Goal: Task Accomplishment & Management: Complete application form

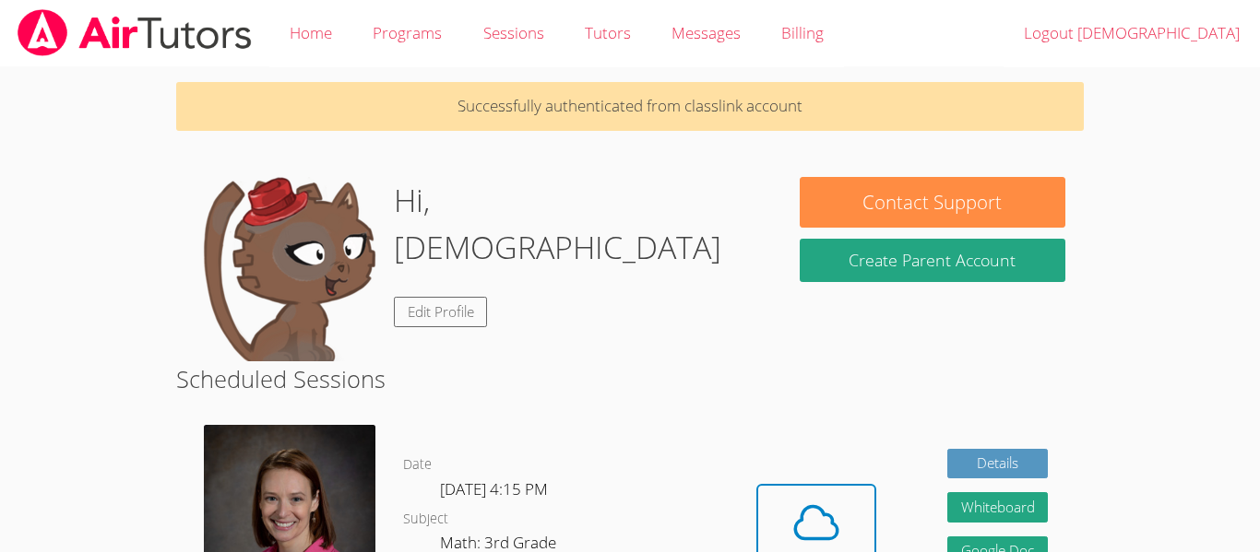
click at [787, 94] on p "Successfully authenticated from classlink account" at bounding box center [630, 106] width 908 height 49
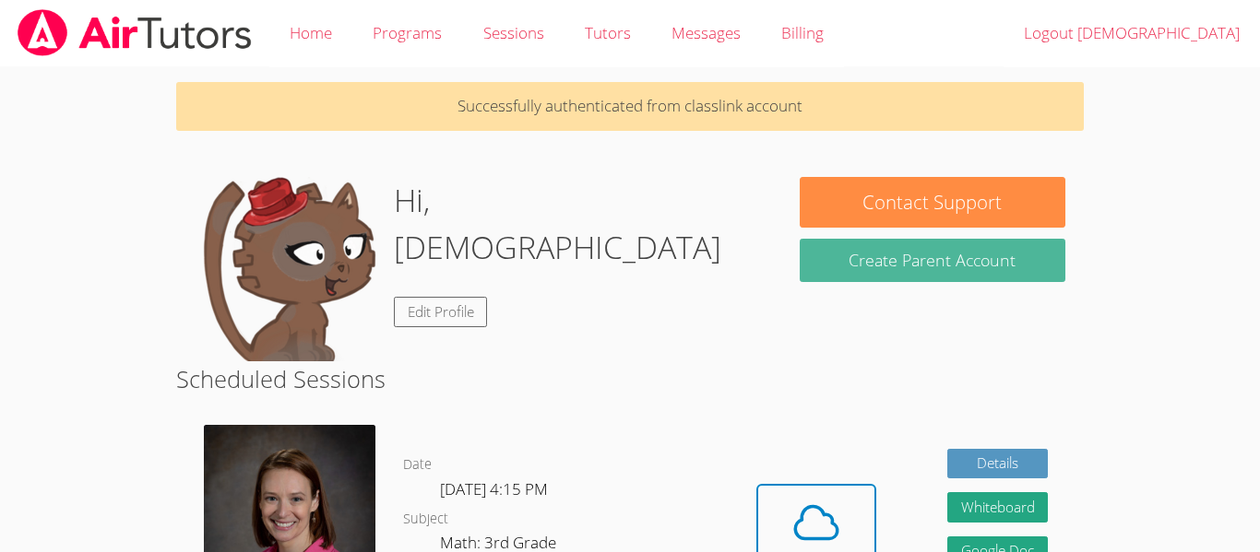
click at [970, 265] on button "Create Parent Account" at bounding box center [933, 260] width 266 height 43
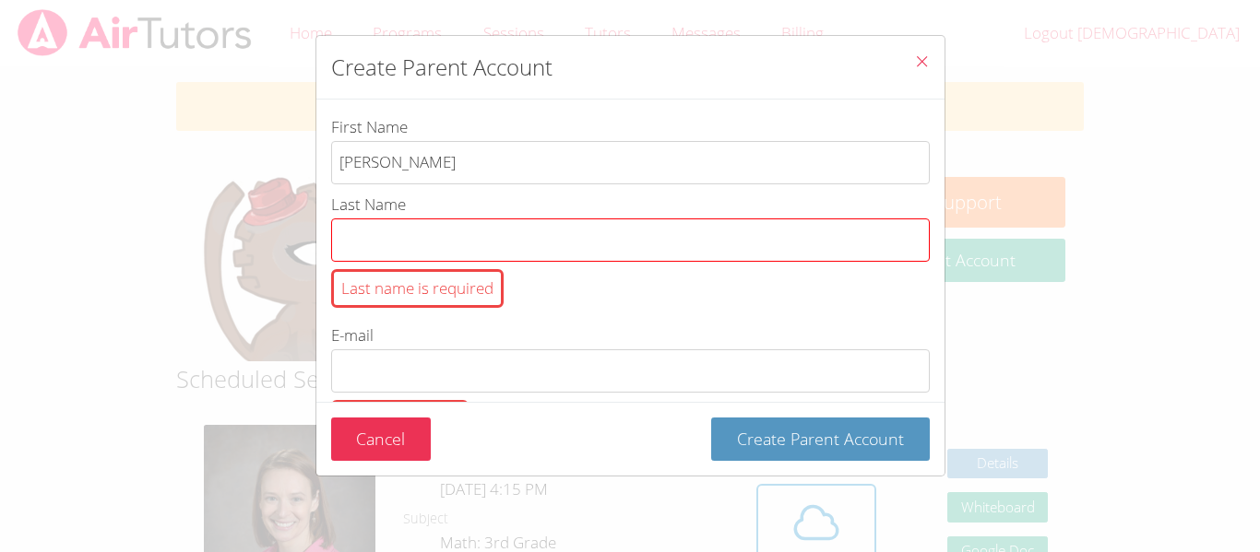
type input "Laura"
click at [381, 239] on input "Last Name Last name is required" at bounding box center [630, 240] width 599 height 43
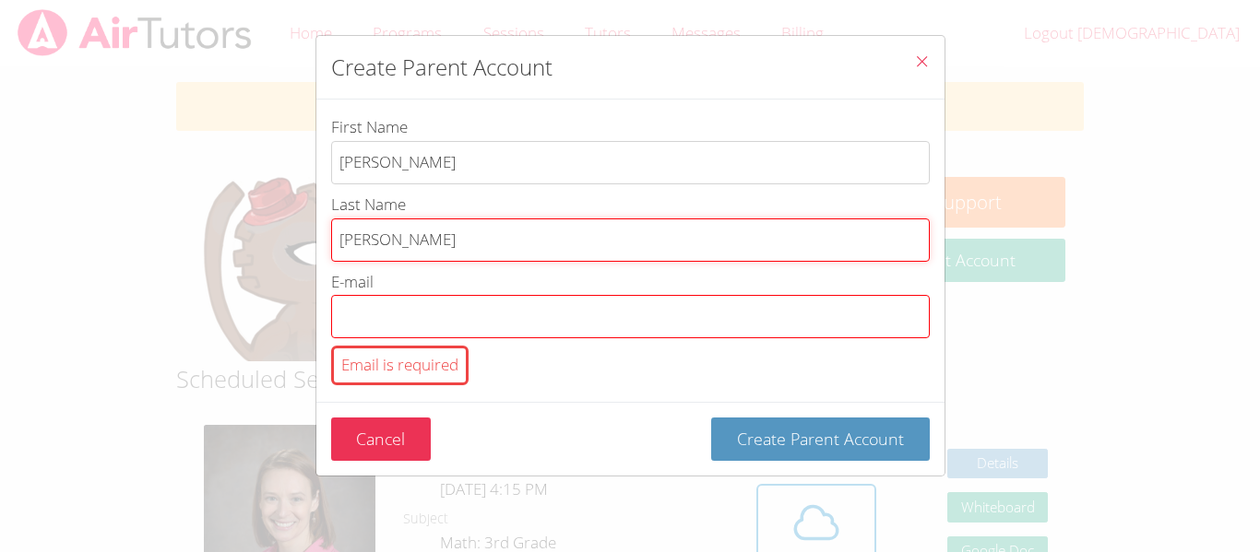
type input "Flores"
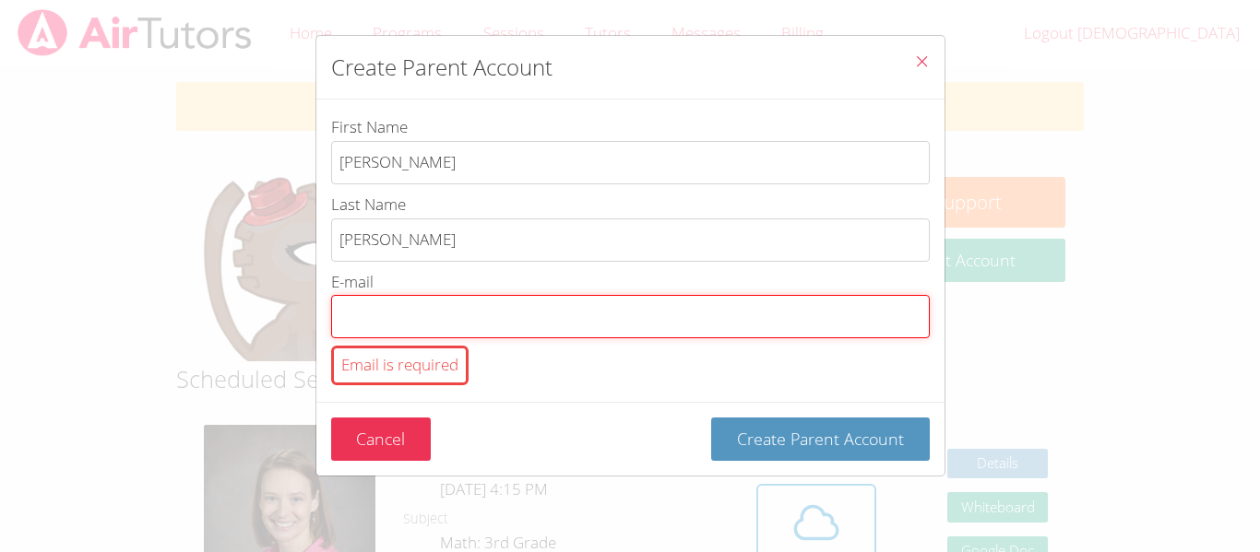
click at [381, 325] on input "E-mail Email is required" at bounding box center [630, 316] width 599 height 43
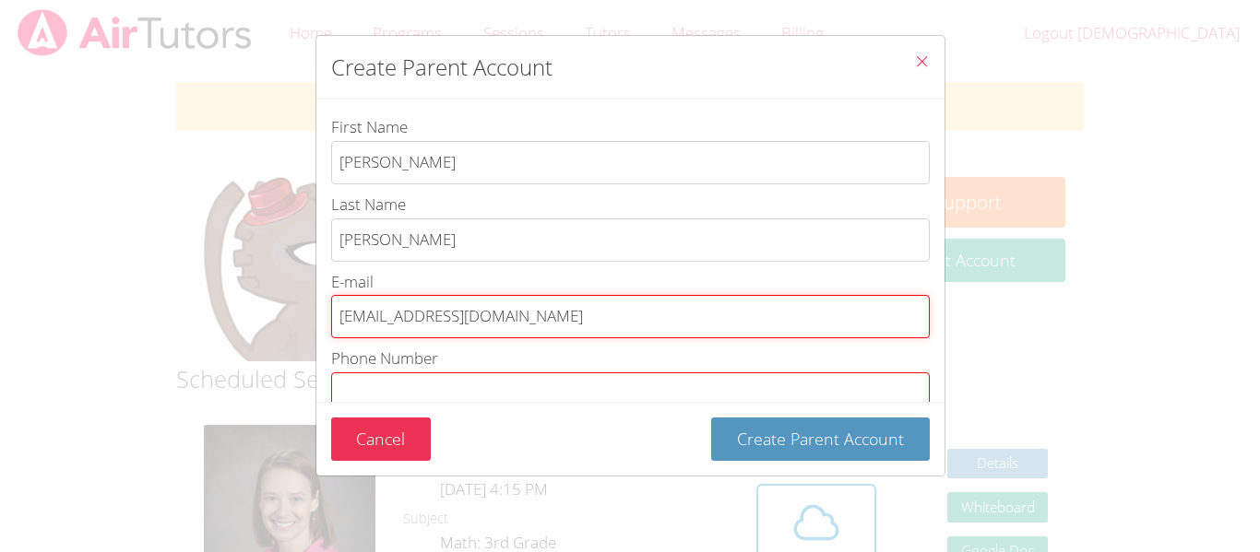
type input "lauravfc77@yahoo.com"
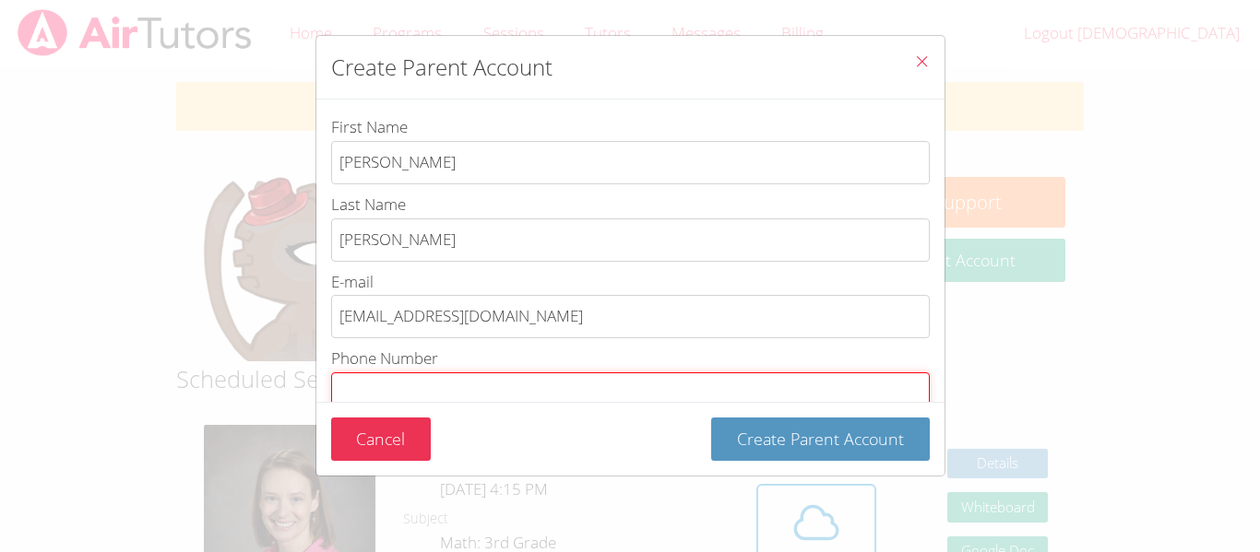
click at [353, 387] on input "Phone Number Phone number is required" at bounding box center [630, 394] width 599 height 43
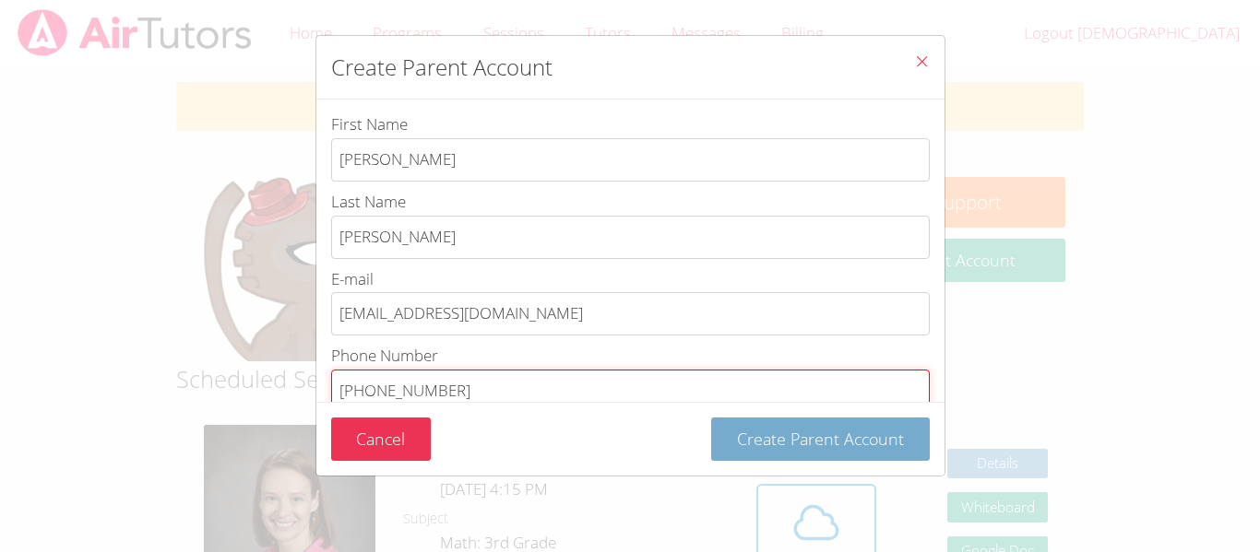
type input "424 263 8364"
click at [825, 445] on span "Create Parent Account" at bounding box center [820, 439] width 167 height 22
click at [857, 445] on span "Create Parent Account" at bounding box center [820, 439] width 167 height 22
click at [830, 446] on span "Create Parent Account" at bounding box center [820, 439] width 167 height 22
click at [830, 445] on span "Create Parent Account" at bounding box center [820, 439] width 167 height 22
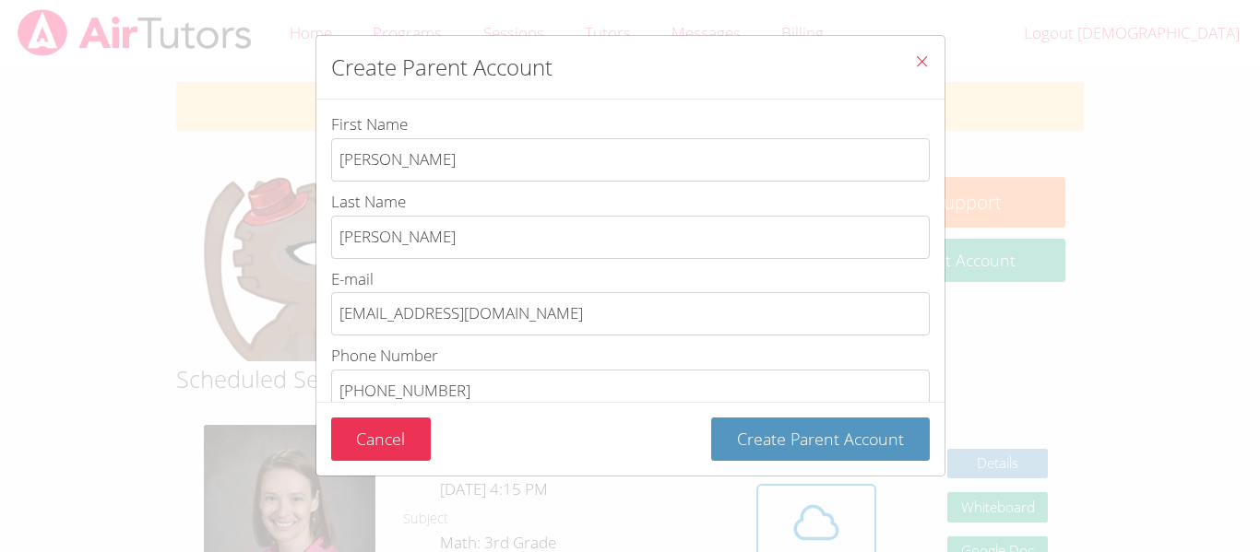
click at [923, 65] on icon "Close" at bounding box center [922, 61] width 16 height 16
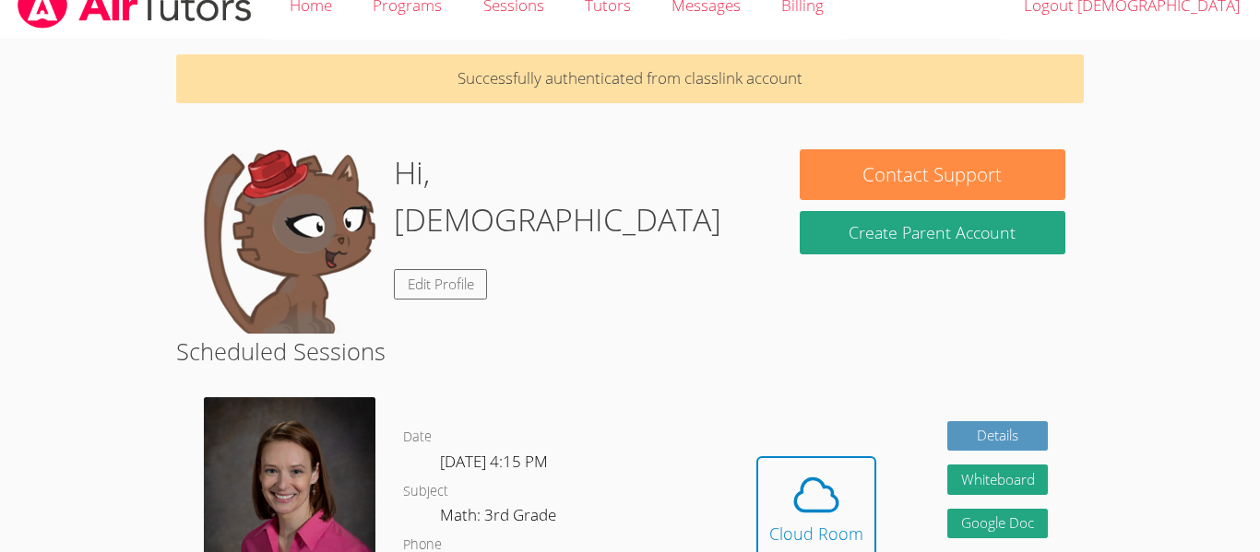
scroll to position [0, 0]
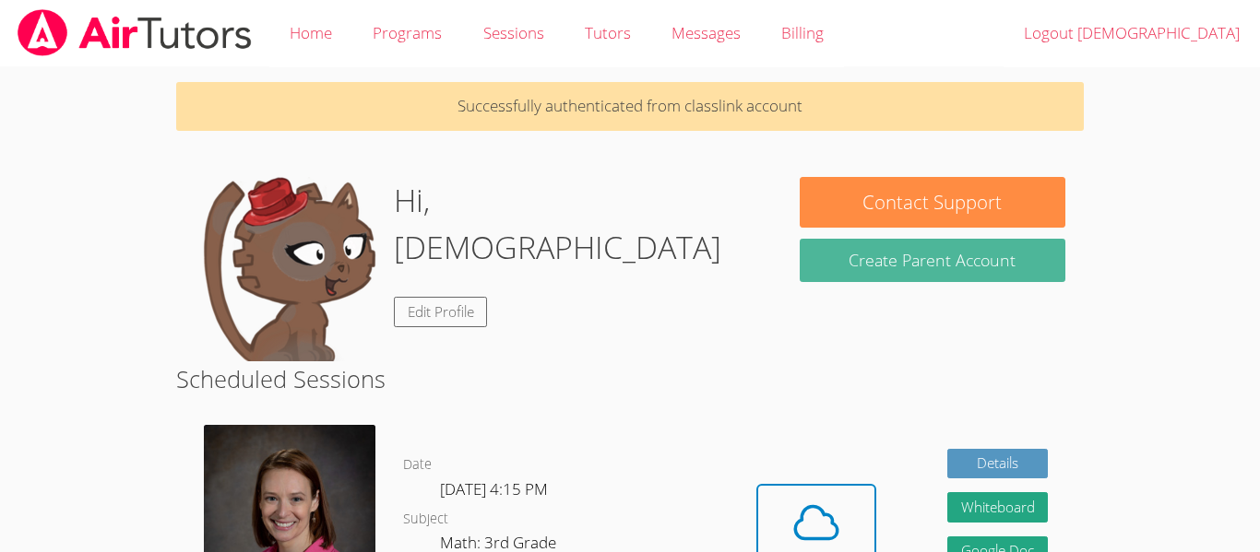
click at [944, 259] on button "Create Parent Account" at bounding box center [933, 260] width 266 height 43
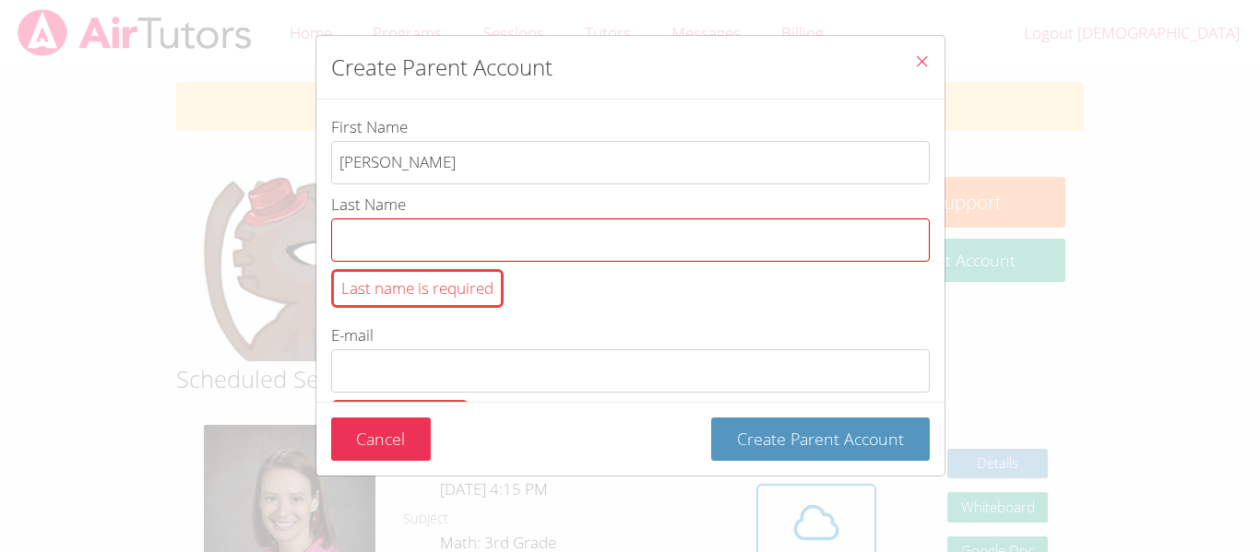
type input "Laura"
click at [389, 240] on input "Last Name Last name is required" at bounding box center [630, 240] width 599 height 43
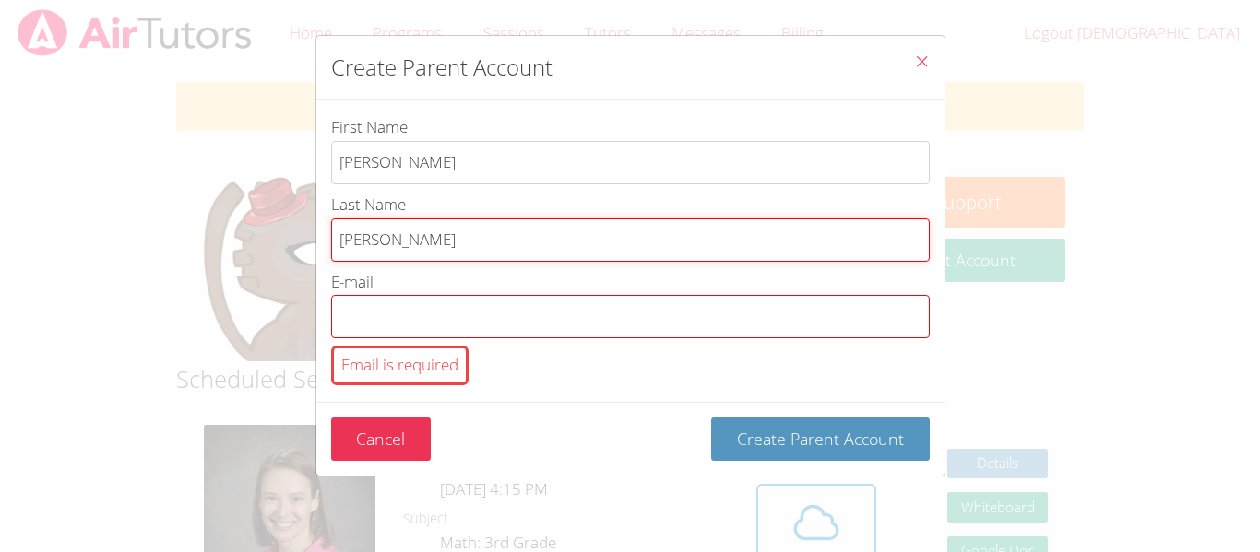
type input "Flores"
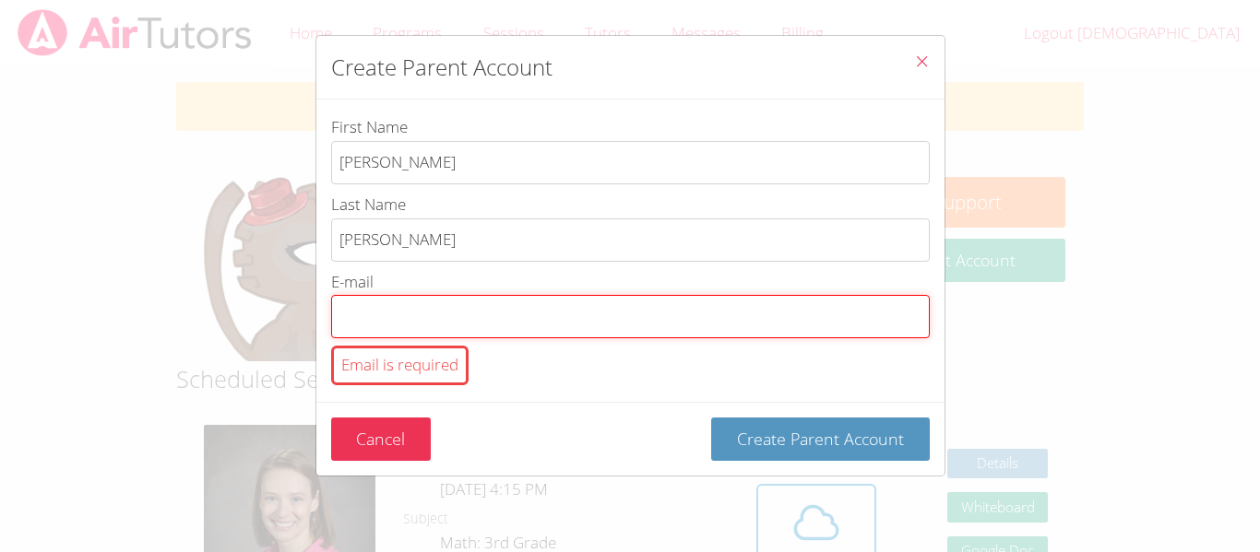
click at [369, 328] on input "E-mail Email is required" at bounding box center [630, 316] width 599 height 43
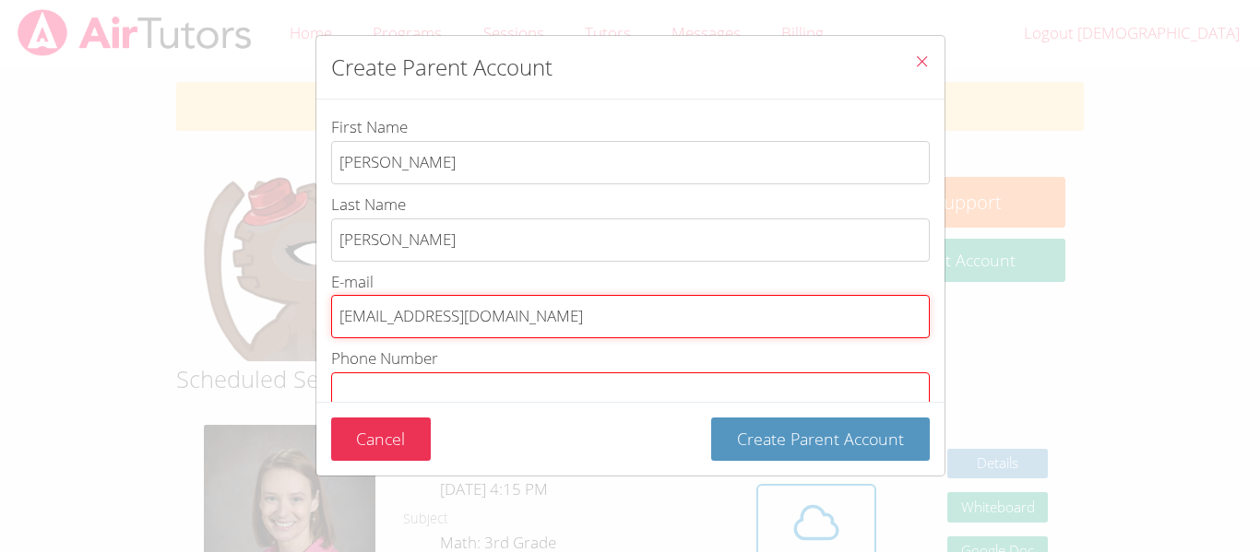
type input "lauravfc77@yahoo.com"
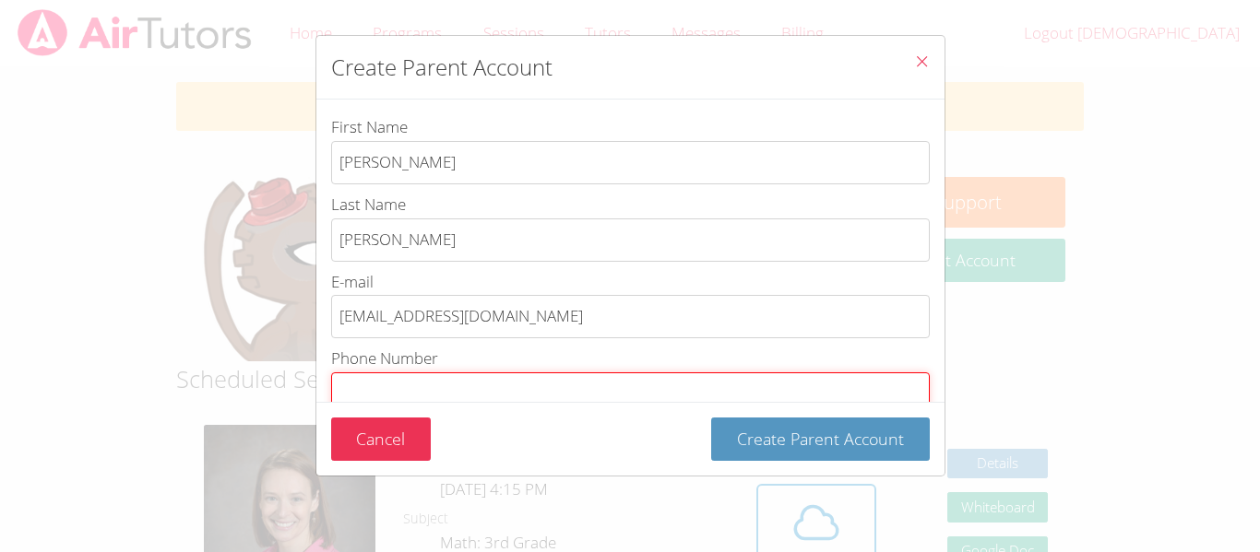
click at [375, 393] on input "Phone Number Phone number is required" at bounding box center [630, 394] width 599 height 43
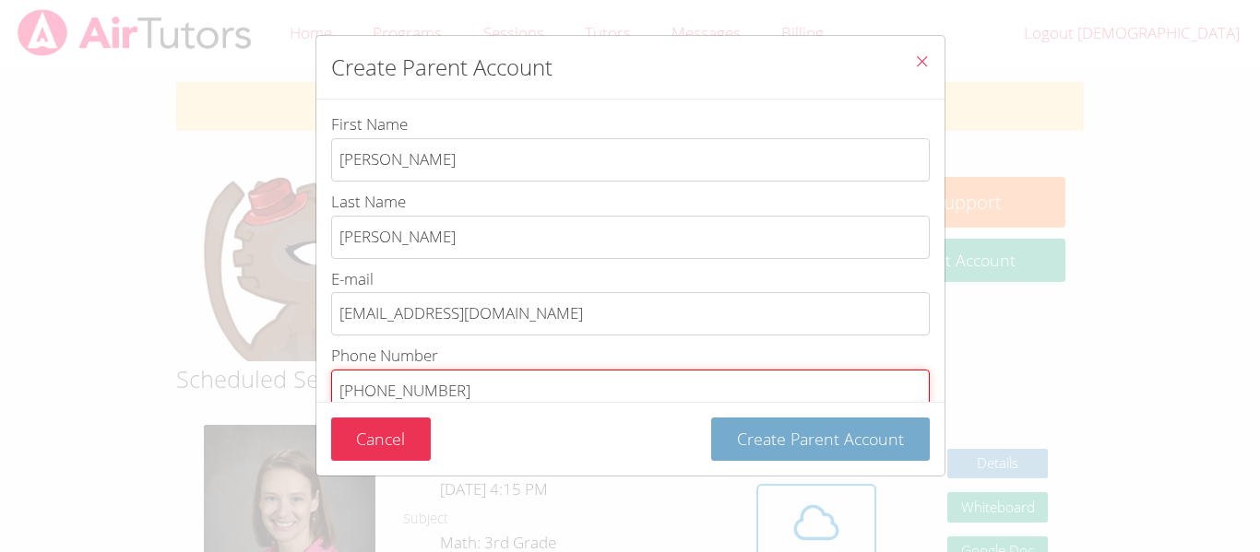
type input "424 263 8364"
click at [881, 442] on span "Create Parent Account" at bounding box center [820, 439] width 167 height 22
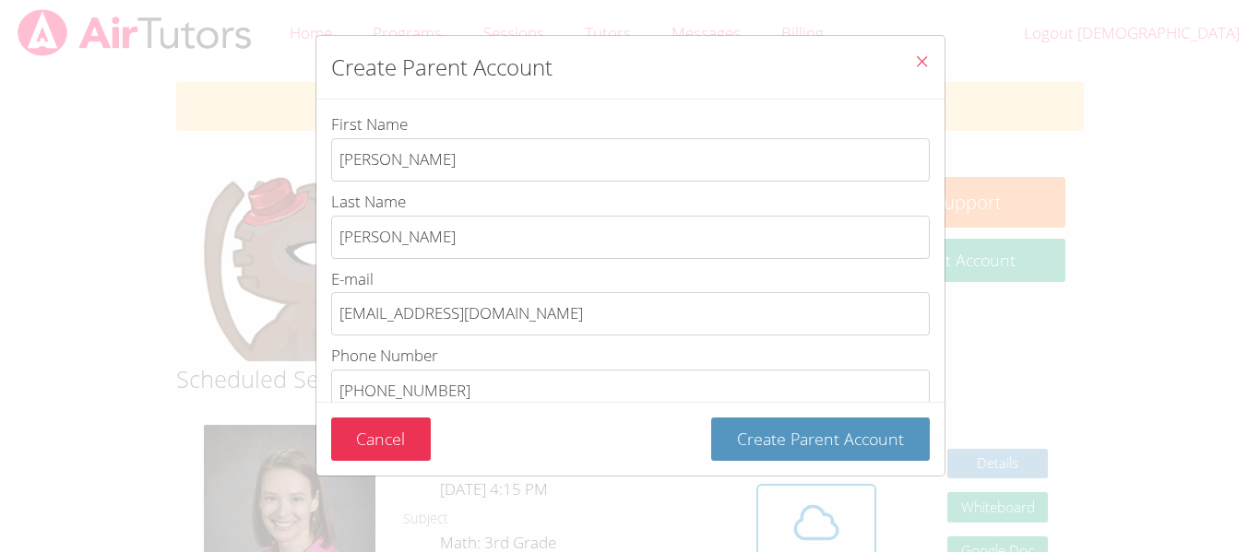
click at [920, 62] on icon "Close" at bounding box center [922, 61] width 16 height 16
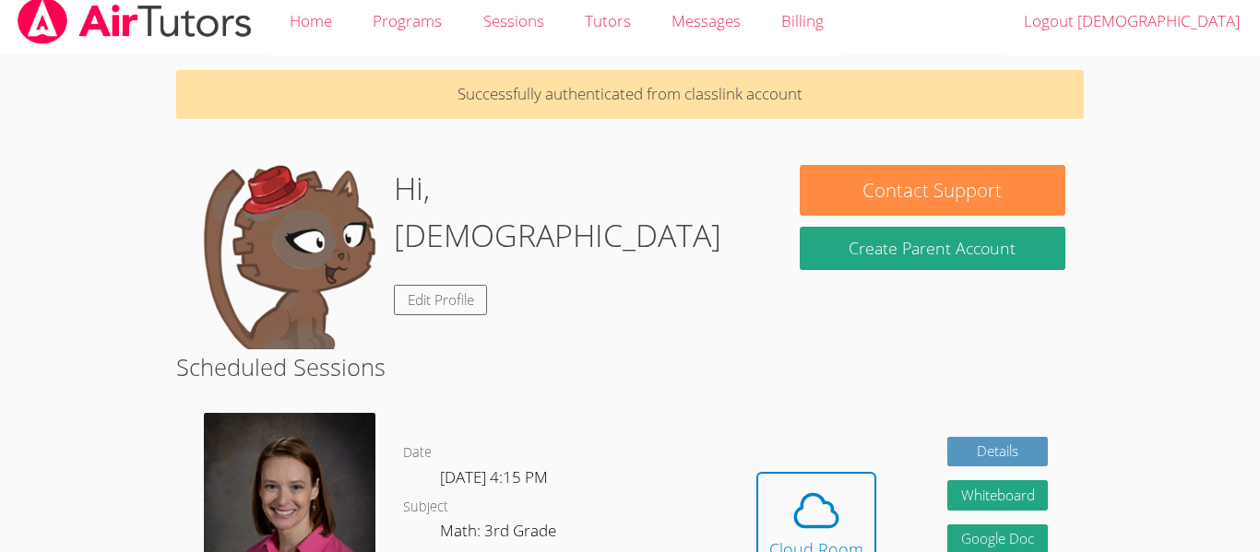
scroll to position [0, 0]
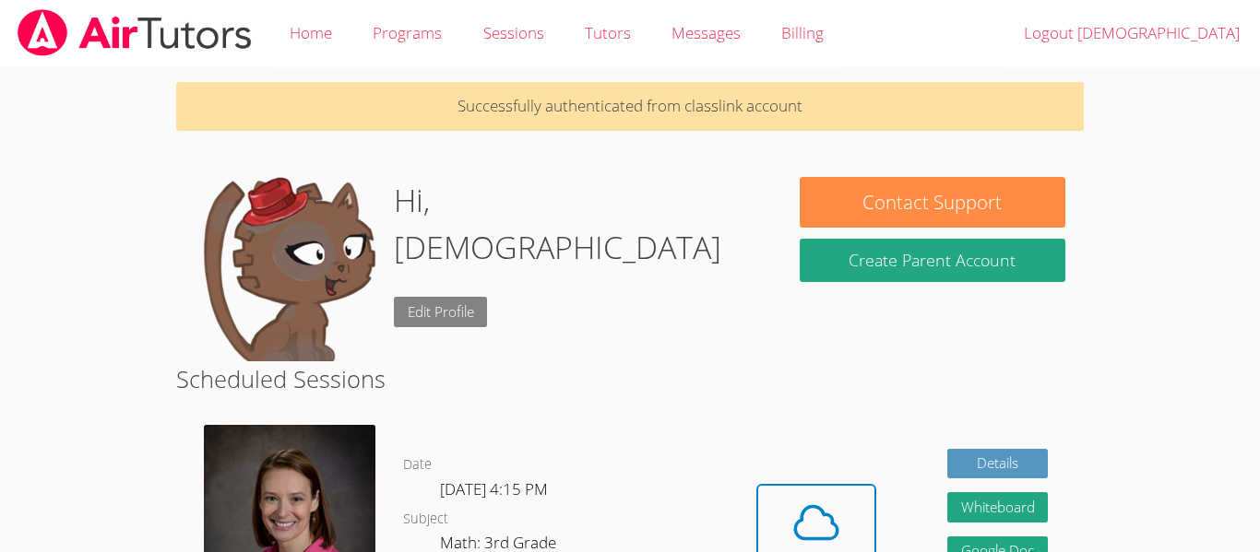
click at [460, 297] on link "Edit Profile" at bounding box center [441, 312] width 94 height 30
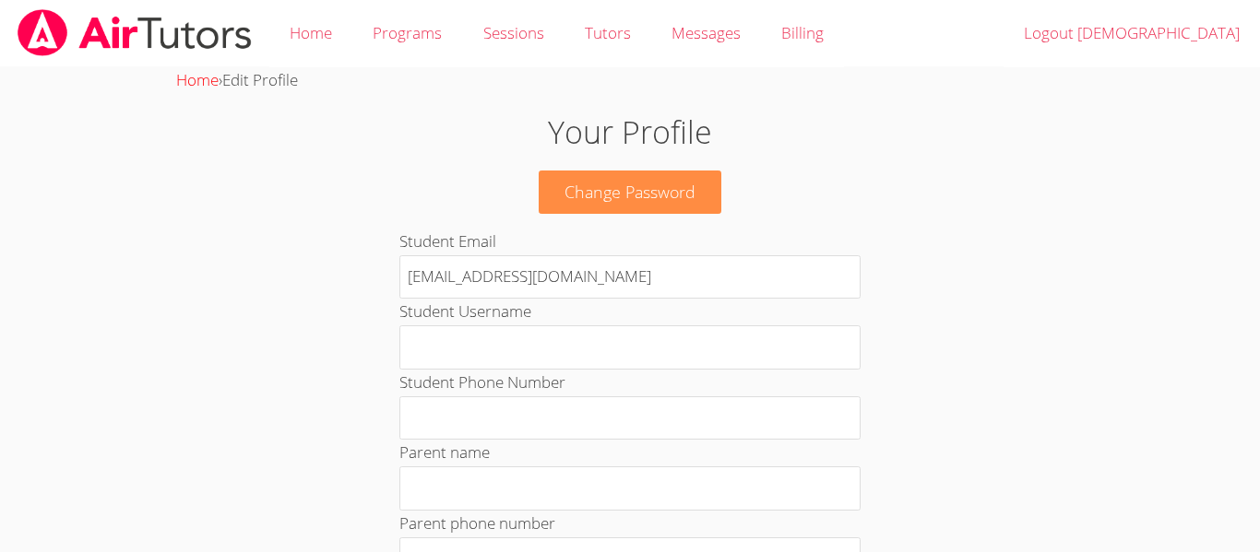
click at [207, 79] on link "Home" at bounding box center [197, 79] width 42 height 21
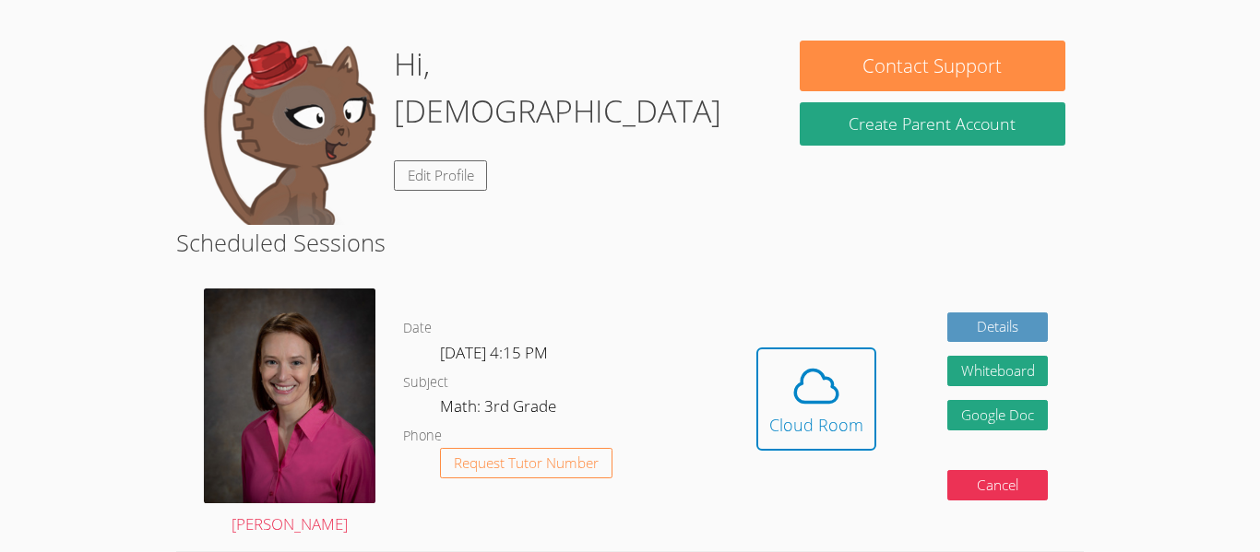
scroll to position [74, 0]
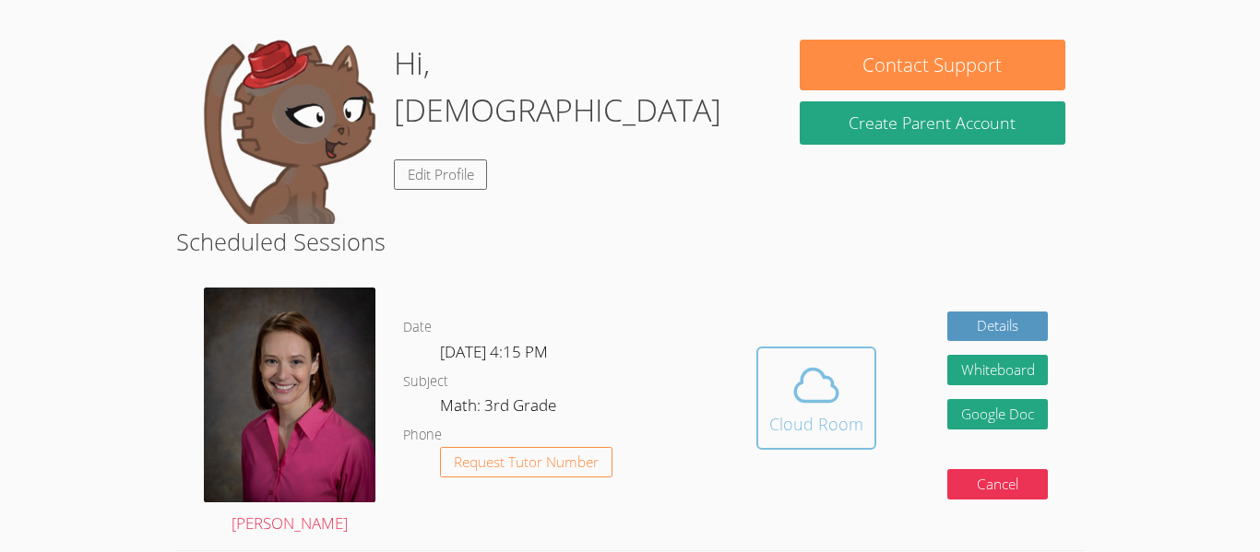
click at [823, 395] on icon at bounding box center [816, 386] width 52 height 52
click at [826, 388] on icon at bounding box center [816, 386] width 52 height 52
click at [822, 387] on icon at bounding box center [816, 386] width 52 height 52
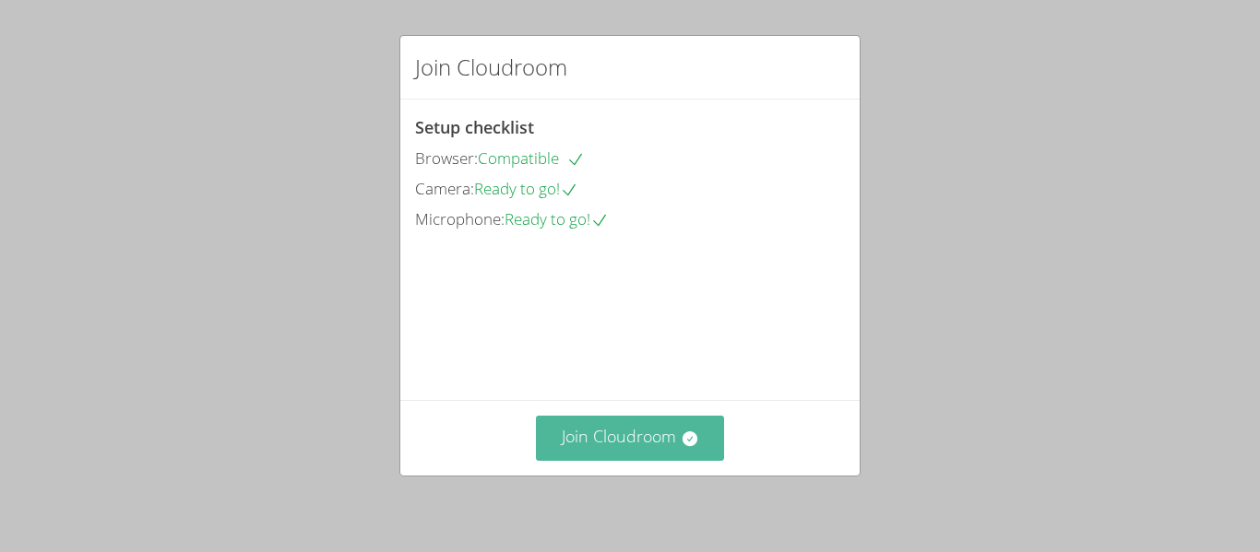
click at [623, 439] on button "Join Cloudroom" at bounding box center [630, 438] width 189 height 45
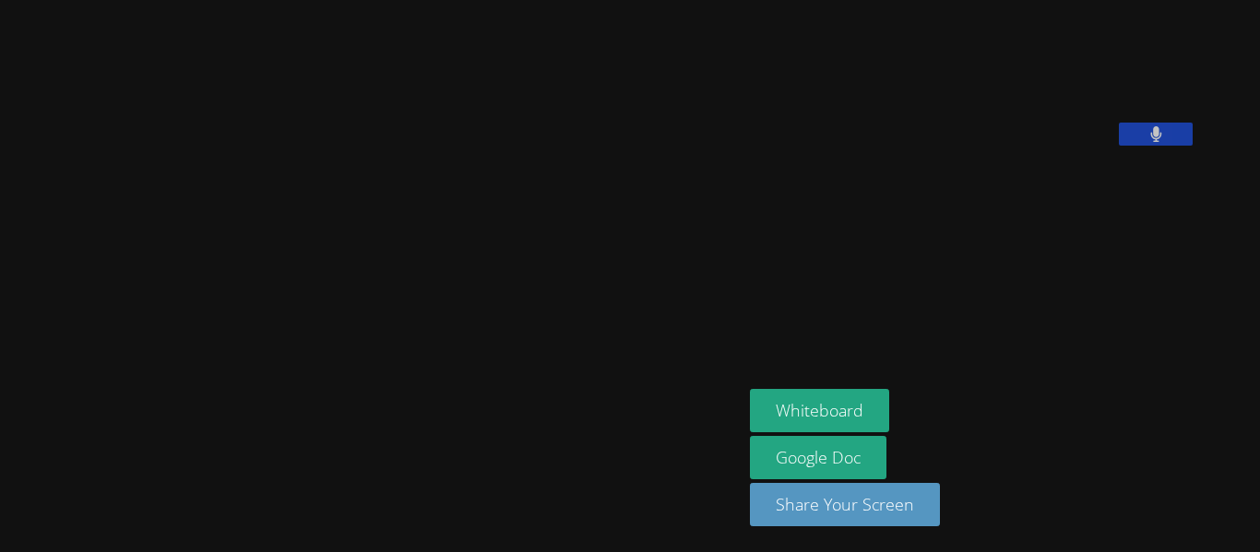
click at [873, 315] on aside "Jesus Gonzalez Whiteboard Google Doc Share Your Screen" at bounding box center [972, 276] width 461 height 552
click at [233, 223] on video at bounding box center [371, 240] width 277 height 410
click at [233, 219] on video at bounding box center [371, 240] width 277 height 410
click at [233, 130] on video at bounding box center [371, 240] width 277 height 410
click at [318, 178] on video at bounding box center [371, 240] width 277 height 410
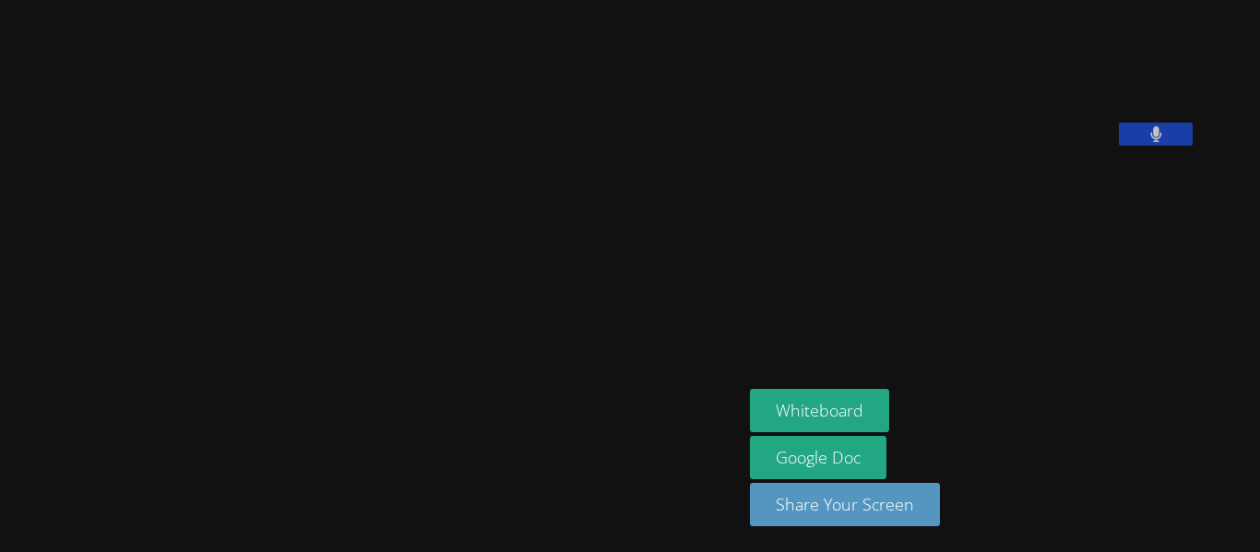
click at [445, 165] on video at bounding box center [371, 240] width 277 height 410
click at [484, 132] on video at bounding box center [371, 240] width 277 height 410
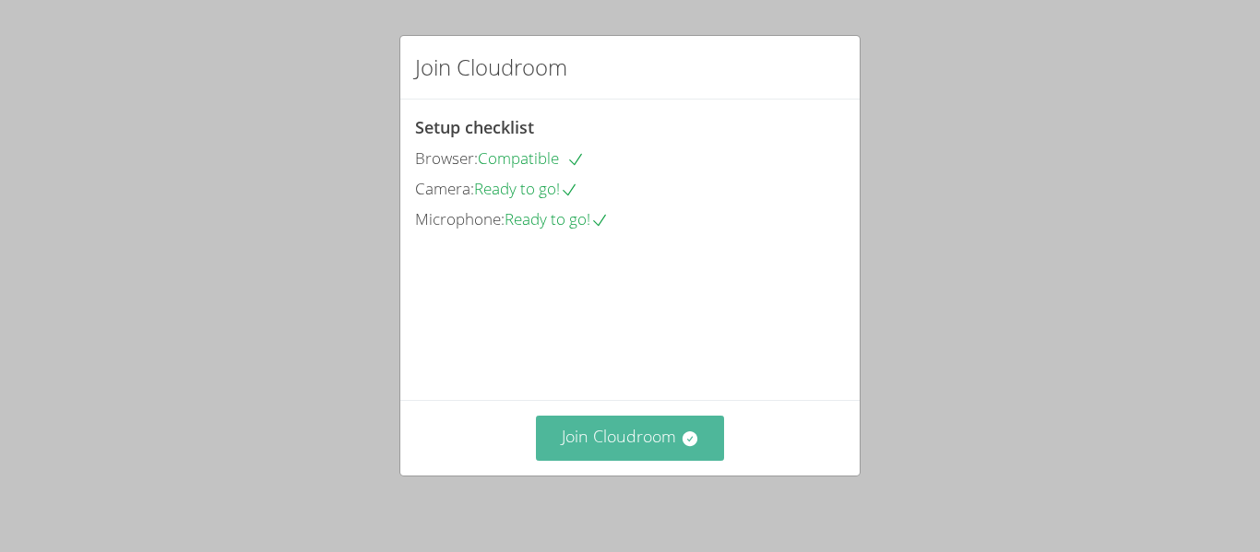
click at [645, 433] on button "Join Cloudroom" at bounding box center [630, 438] width 189 height 45
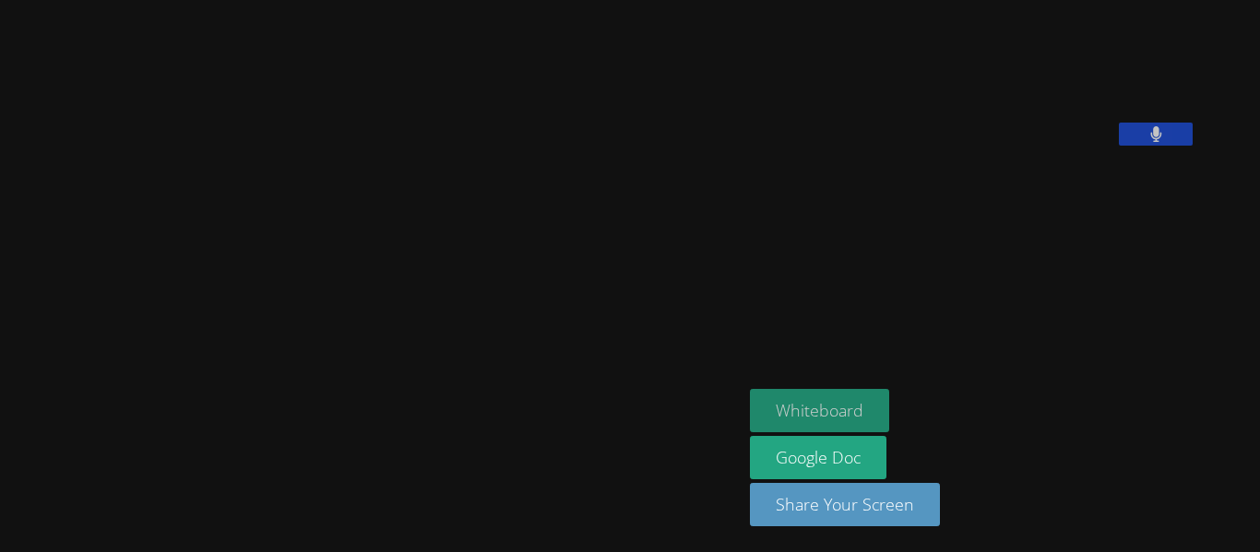
click at [889, 409] on button "Whiteboard" at bounding box center [819, 410] width 139 height 43
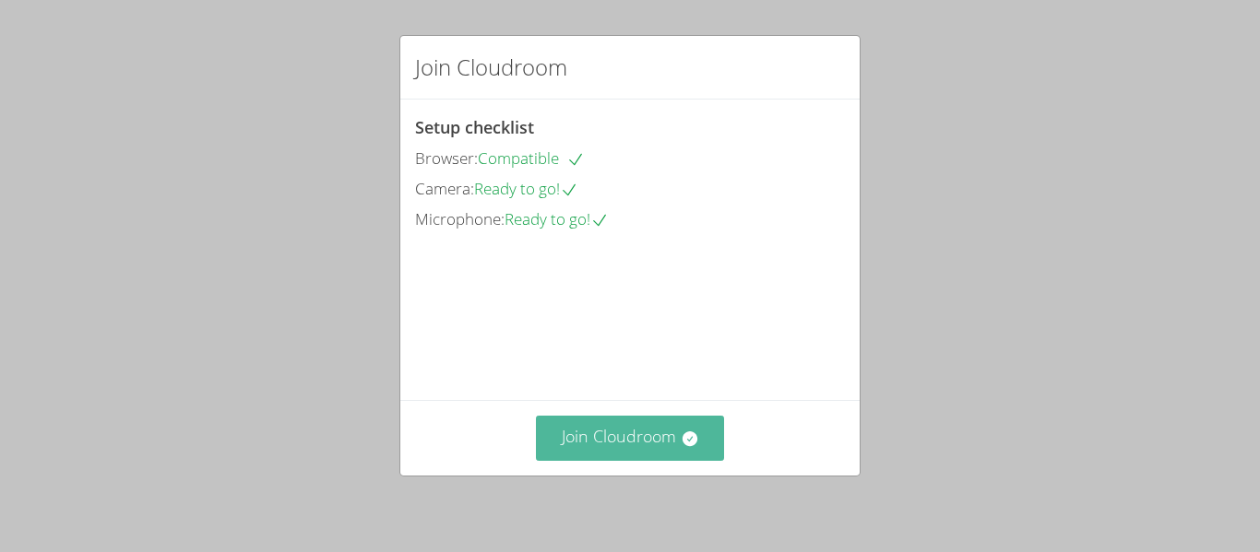
click at [628, 440] on button "Join Cloudroom" at bounding box center [630, 438] width 189 height 45
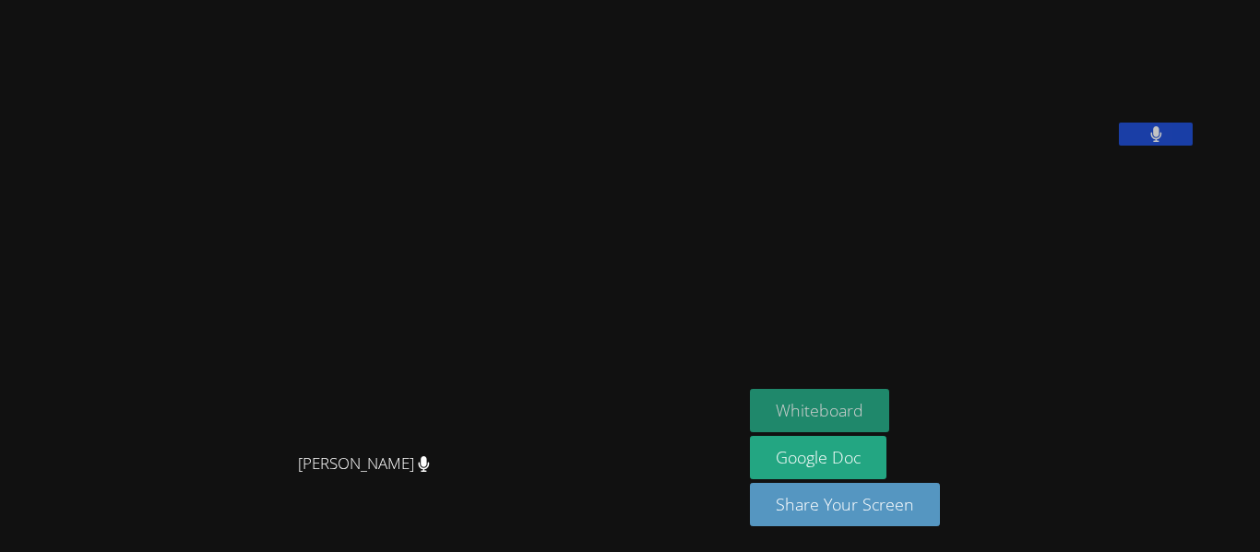
click at [889, 401] on button "Whiteboard" at bounding box center [819, 410] width 139 height 43
